Goal: Transaction & Acquisition: Purchase product/service

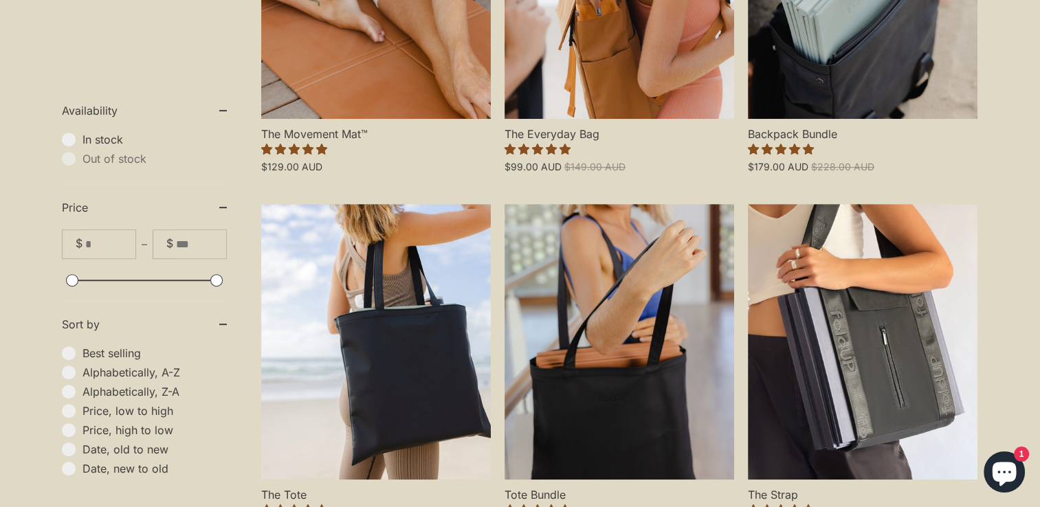
scroll to position [551, 0]
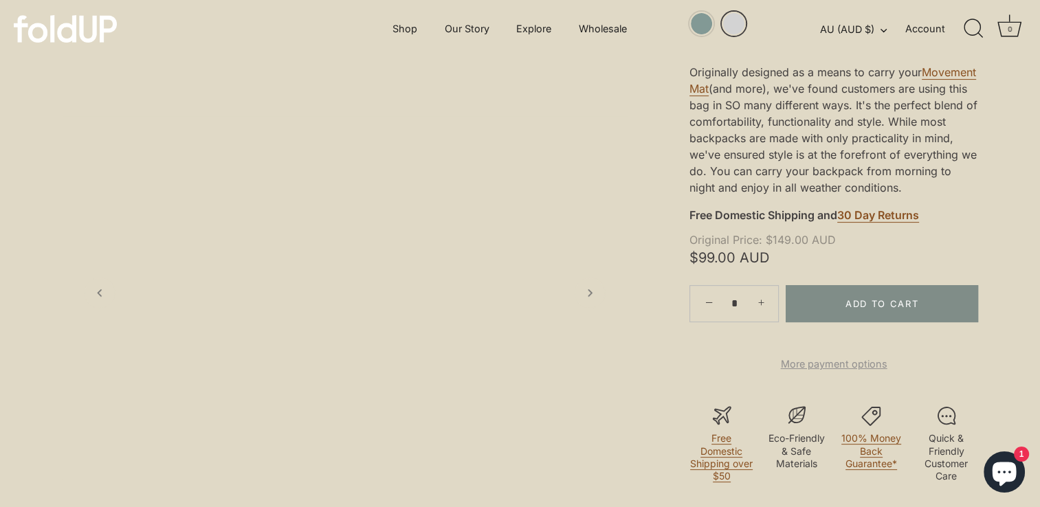
scroll to position [329, 0]
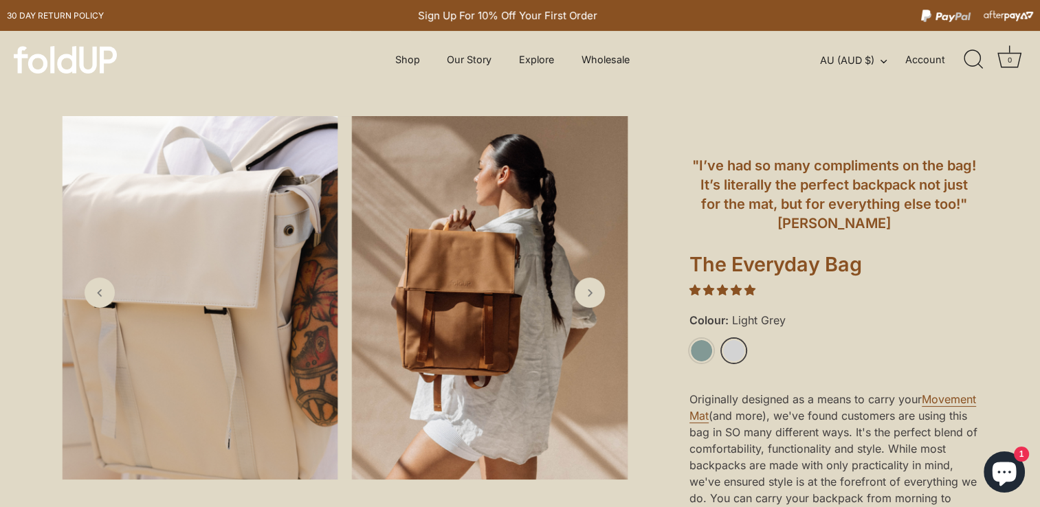
click at [742, 349] on link "Light Grey" at bounding box center [734, 351] width 24 height 24
click at [745, 342] on li "Light Grey" at bounding box center [738, 351] width 32 height 25
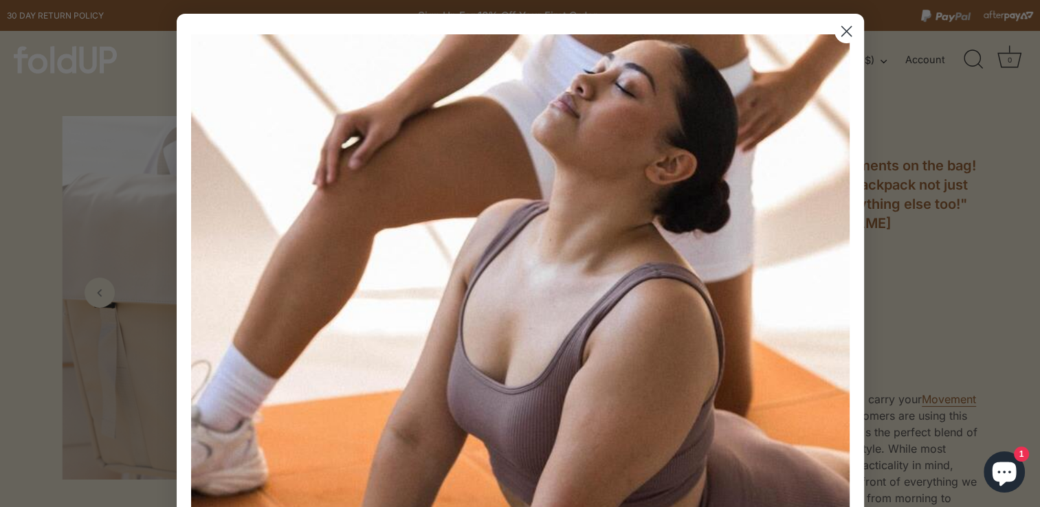
click at [842, 27] on circle "Close dialog" at bounding box center [846, 31] width 23 height 23
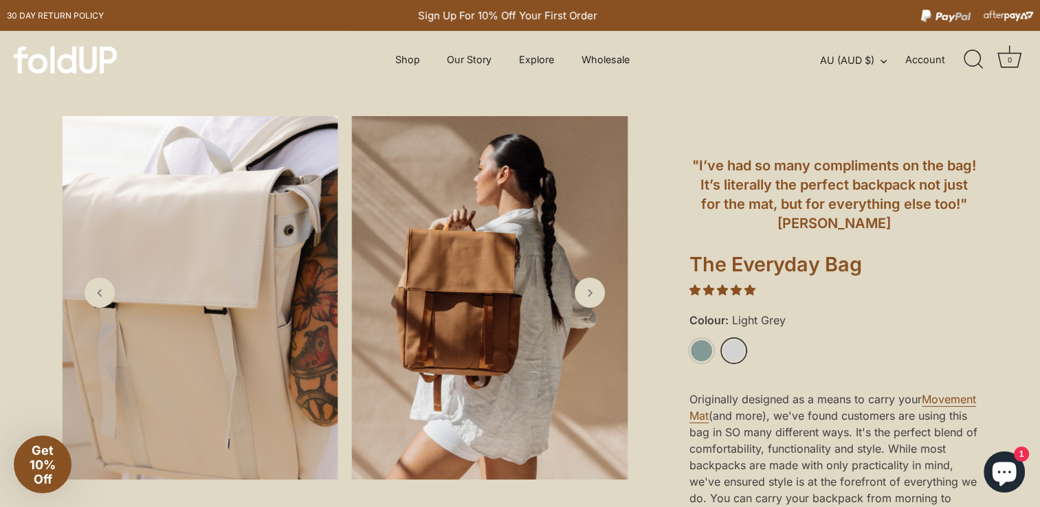
click at [740, 350] on link "Light Grey" at bounding box center [734, 351] width 24 height 24
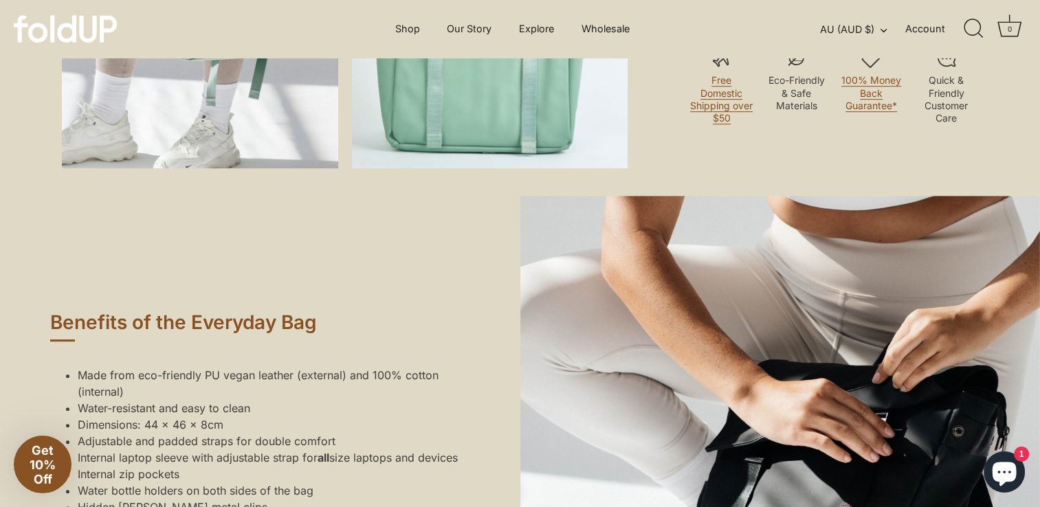
scroll to position [674, 0]
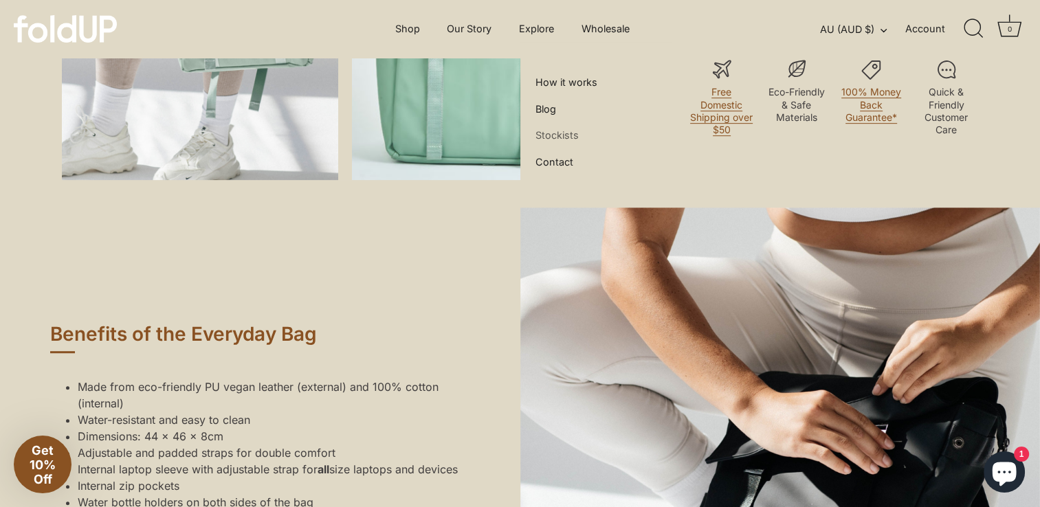
click at [558, 136] on link "Stockists" at bounding box center [557, 135] width 53 height 26
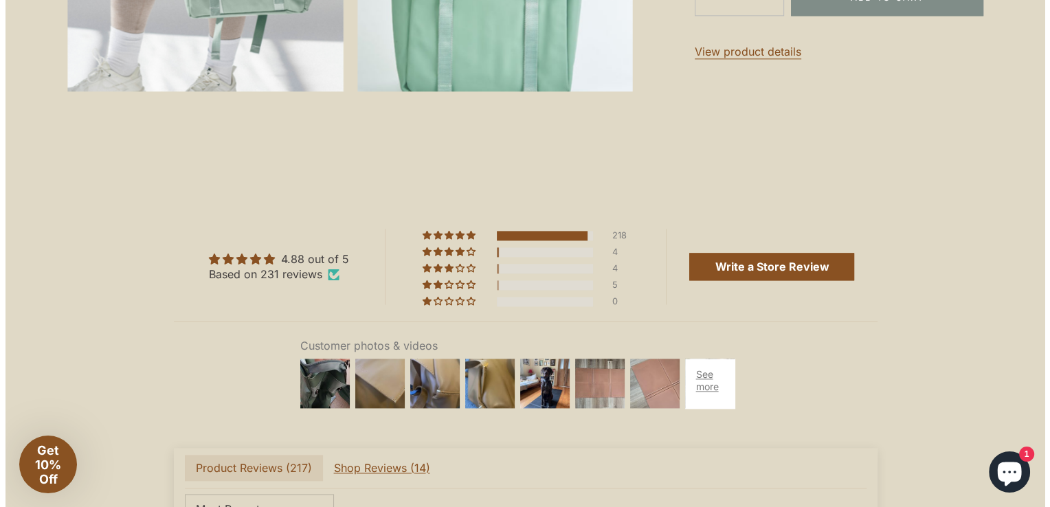
scroll to position [1825, 0]
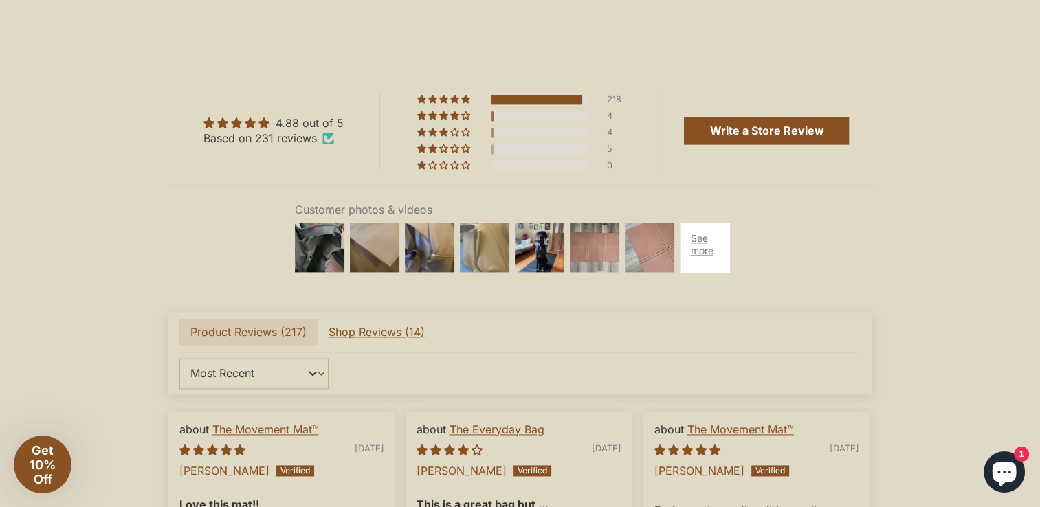
click at [492, 252] on img at bounding box center [484, 247] width 55 height 55
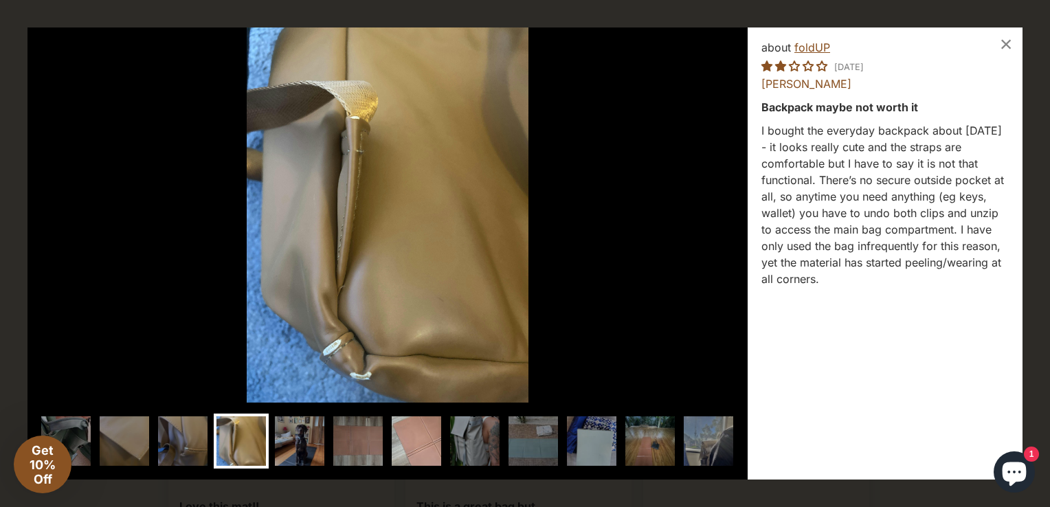
click at [409, 439] on img at bounding box center [416, 441] width 55 height 55
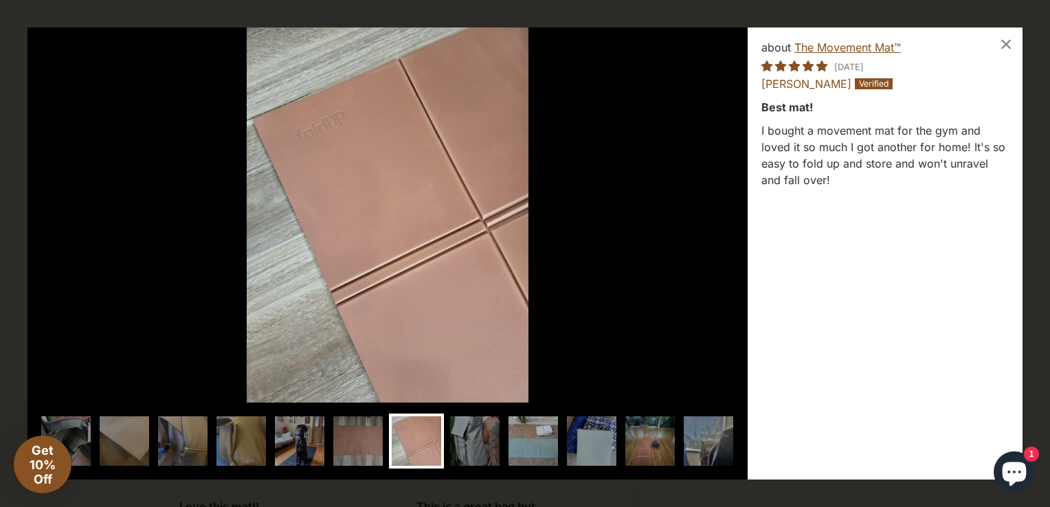
click at [553, 448] on img at bounding box center [533, 441] width 55 height 55
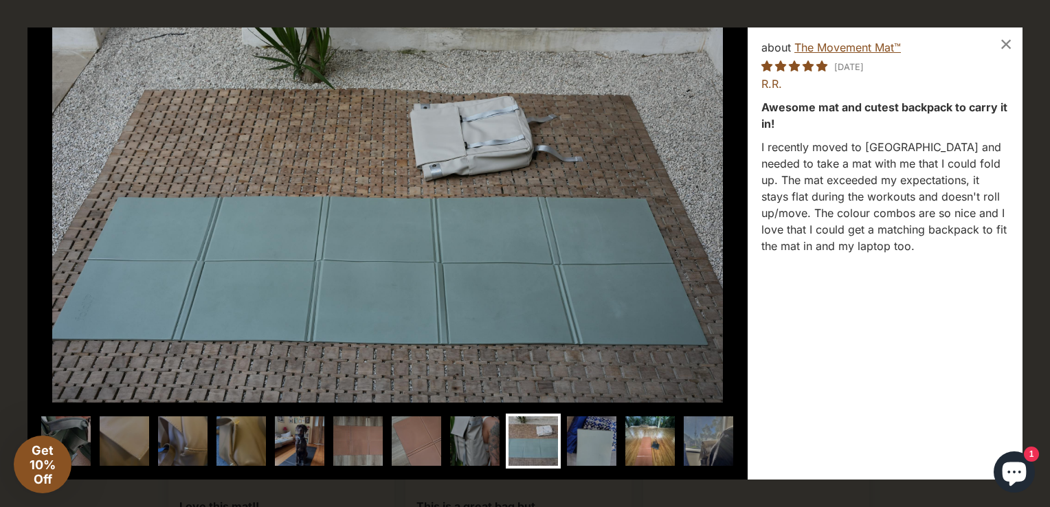
click at [624, 439] on img at bounding box center [650, 441] width 55 height 55
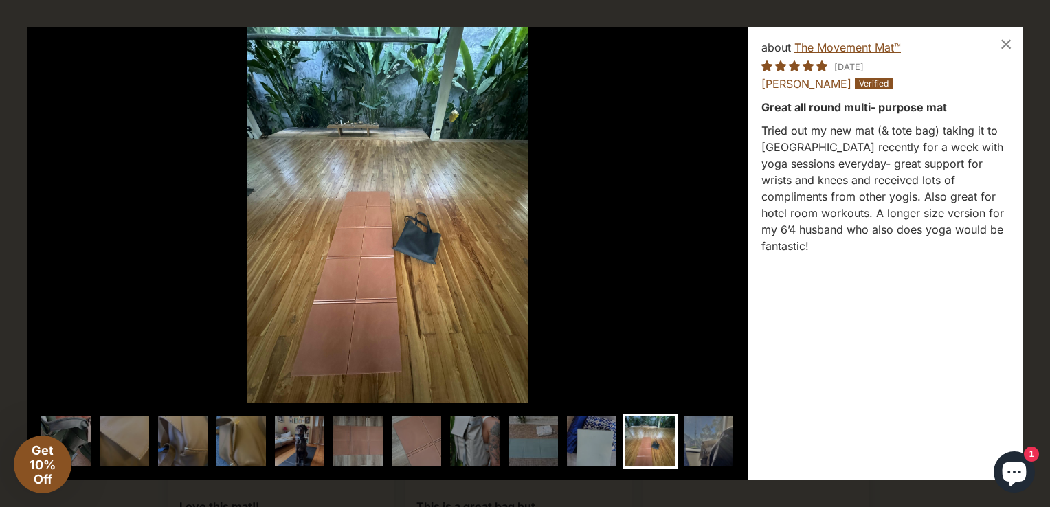
scroll to position [0, 16]
click at [583, 444] on img at bounding box center [591, 441] width 55 height 55
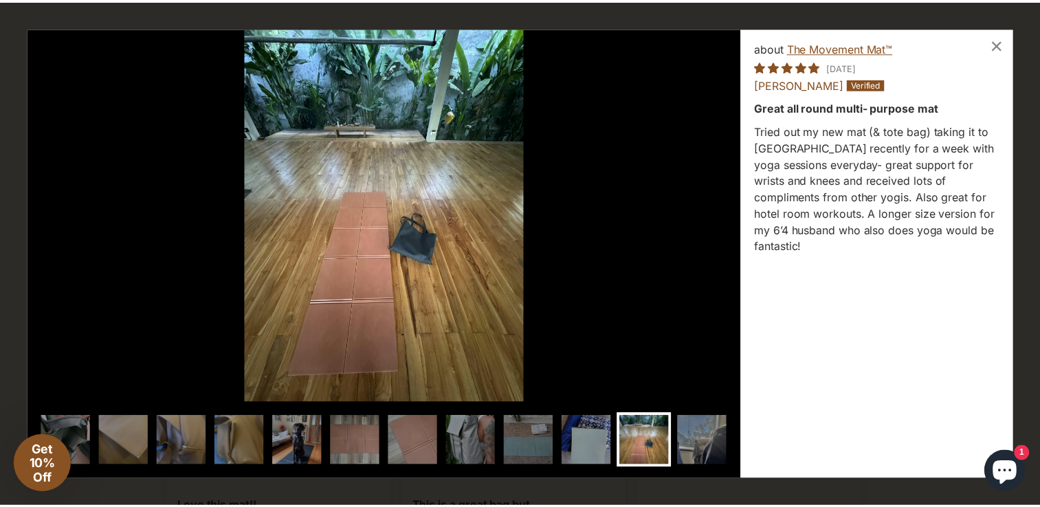
scroll to position [0, 0]
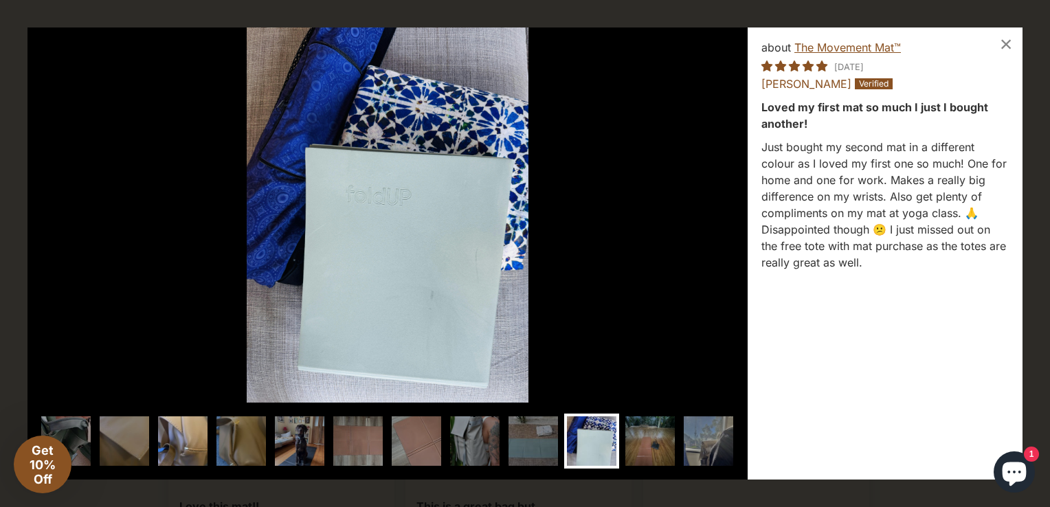
click at [193, 436] on img at bounding box center [182, 441] width 55 height 55
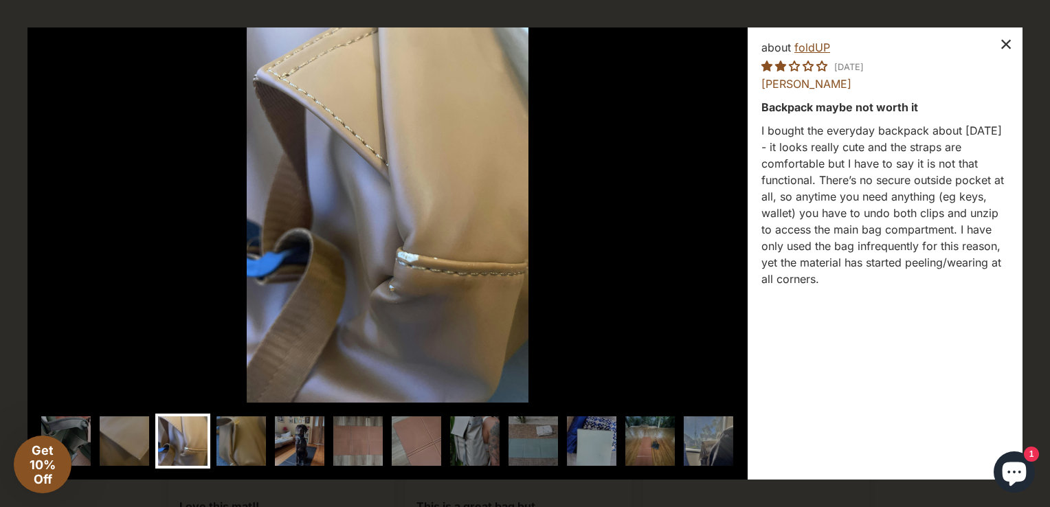
click at [1002, 48] on div "×" at bounding box center [1006, 43] width 33 height 33
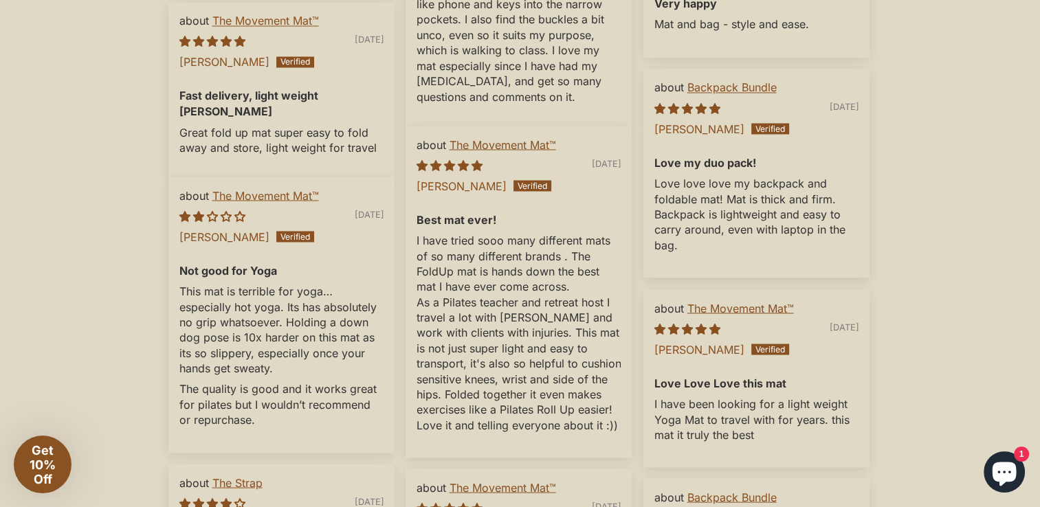
scroll to position [2502, 0]
